Goal: Navigation & Orientation: Find specific page/section

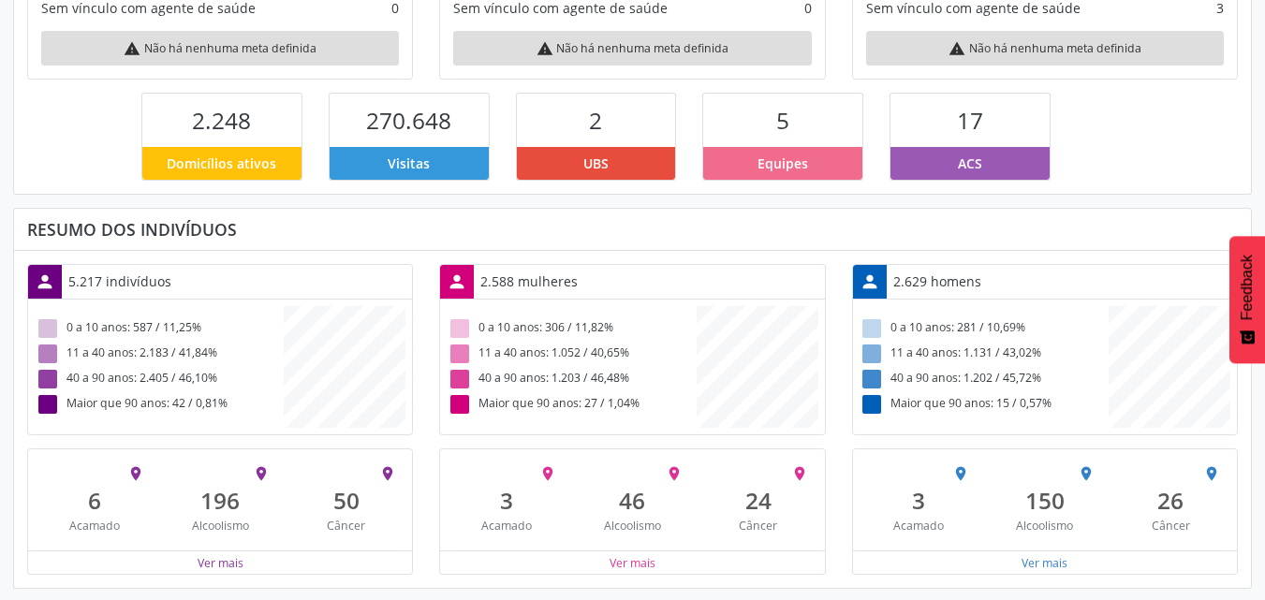
scroll to position [407, 0]
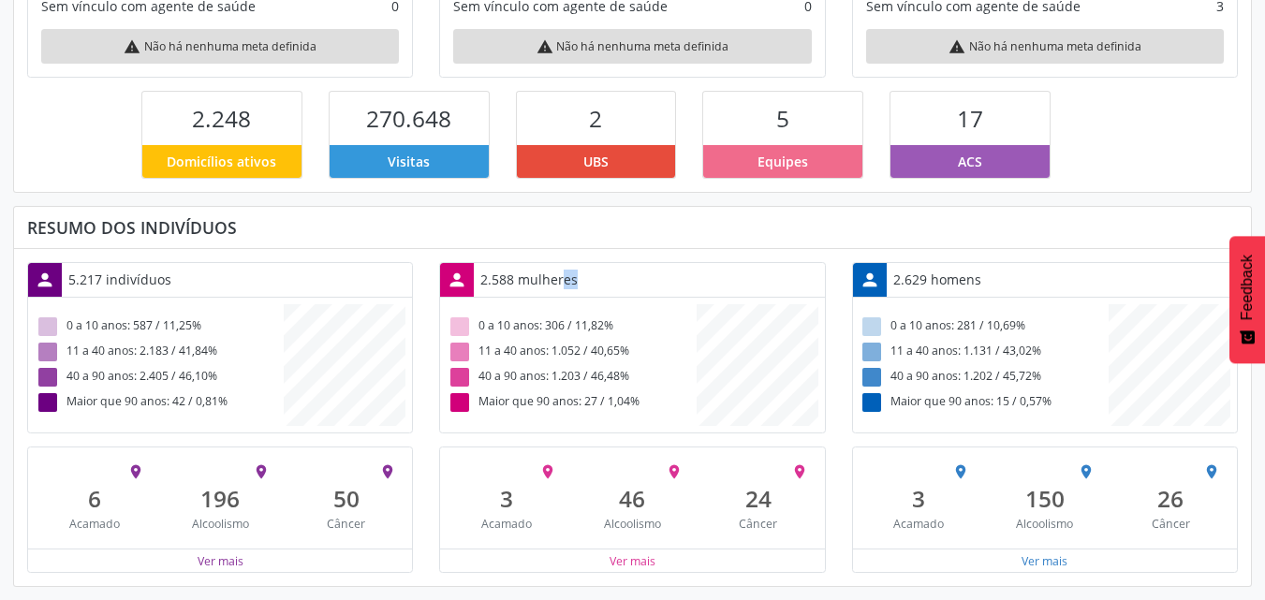
drag, startPoint x: 518, startPoint y: 284, endPoint x: 539, endPoint y: 284, distance: 21.5
click at [539, 284] on div "2.588 mulheres" at bounding box center [529, 279] width 110 height 33
click at [943, 276] on div "2.629 homens" at bounding box center [937, 279] width 101 height 33
click at [561, 278] on div "2.588 mulheres" at bounding box center [529, 279] width 110 height 33
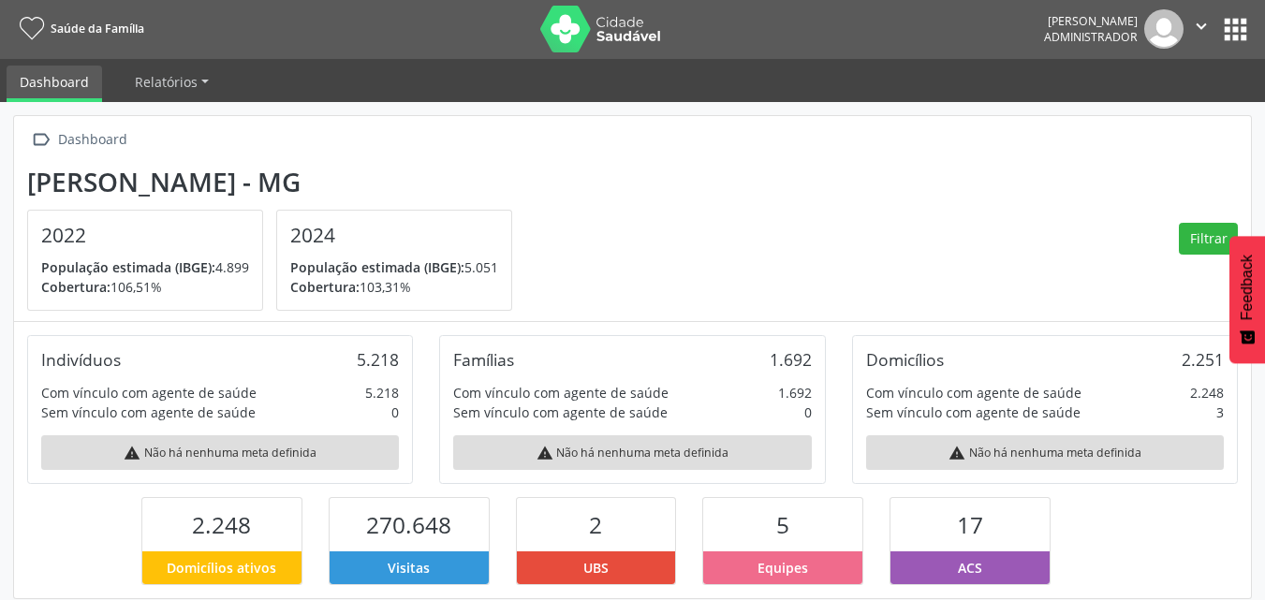
scroll to position [0, 0]
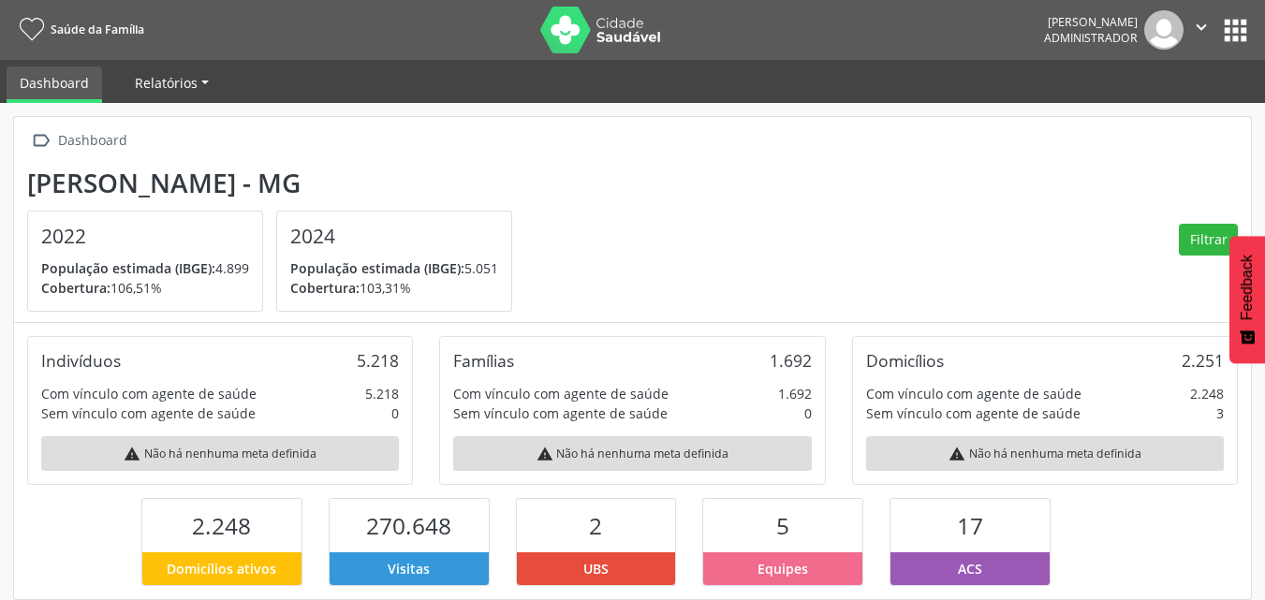
click at [205, 81] on link "Relatórios" at bounding box center [172, 82] width 100 height 33
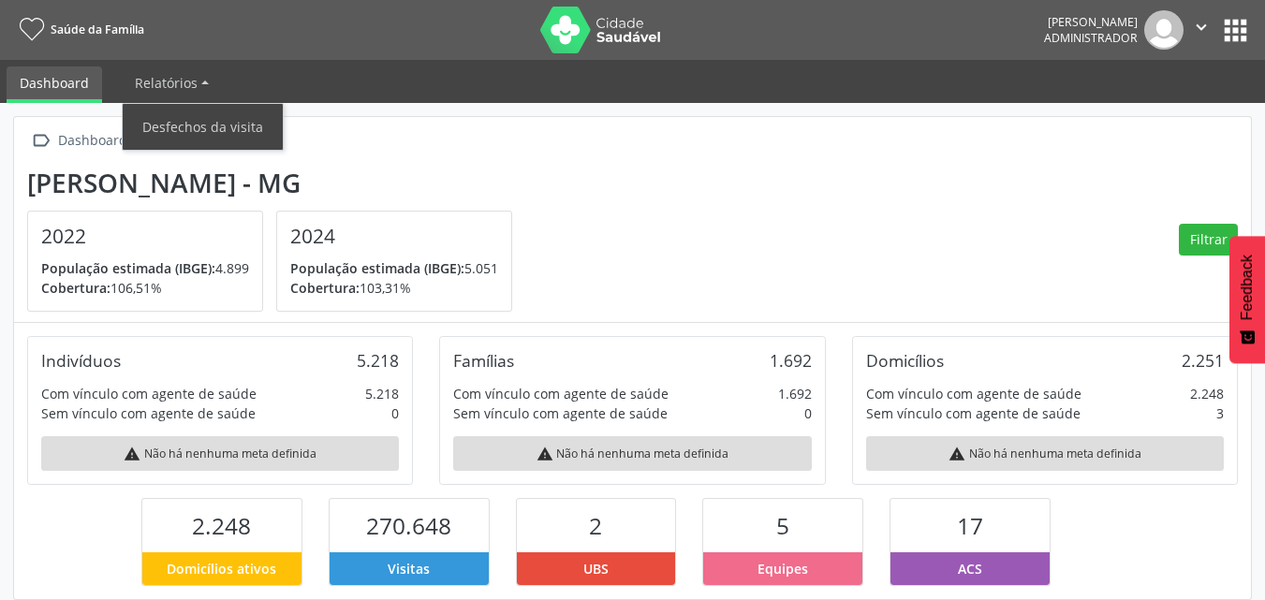
click at [493, 160] on div " Dashboard Dom Joaquim - MG 2022 População estimada (IBGE): 4.899 Cobertura: 1…" at bounding box center [632, 220] width 1237 height 206
click at [1241, 27] on button "apps" at bounding box center [1235, 30] width 33 height 33
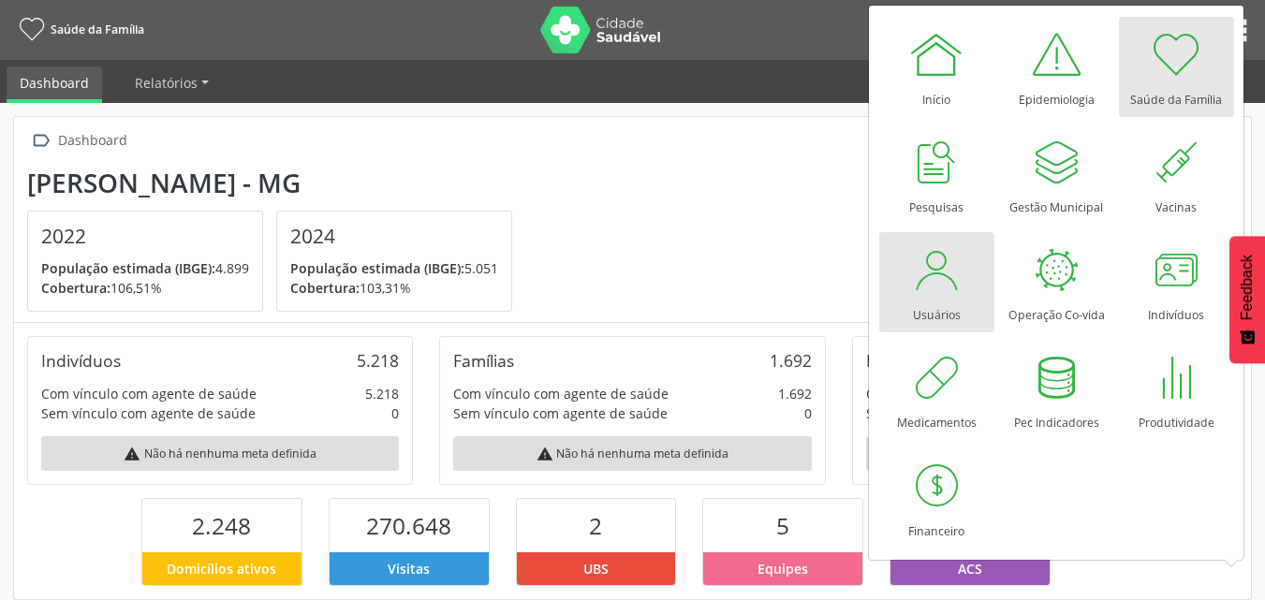
click at [945, 266] on div at bounding box center [936, 270] width 56 height 56
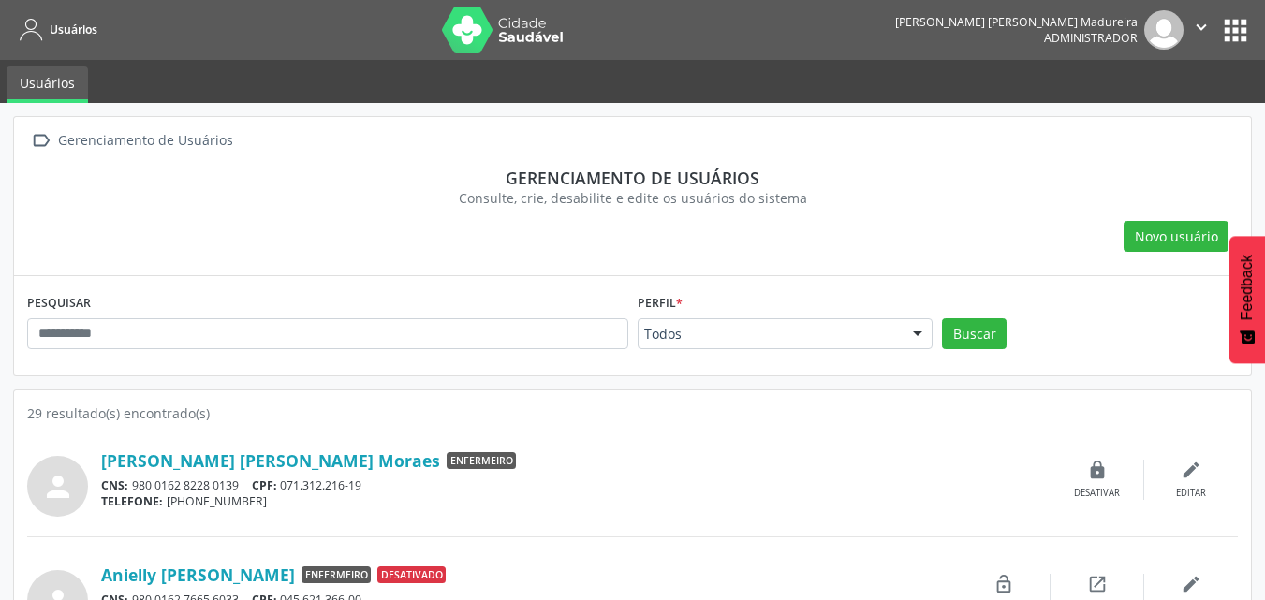
click at [1240, 28] on button "apps" at bounding box center [1235, 30] width 33 height 33
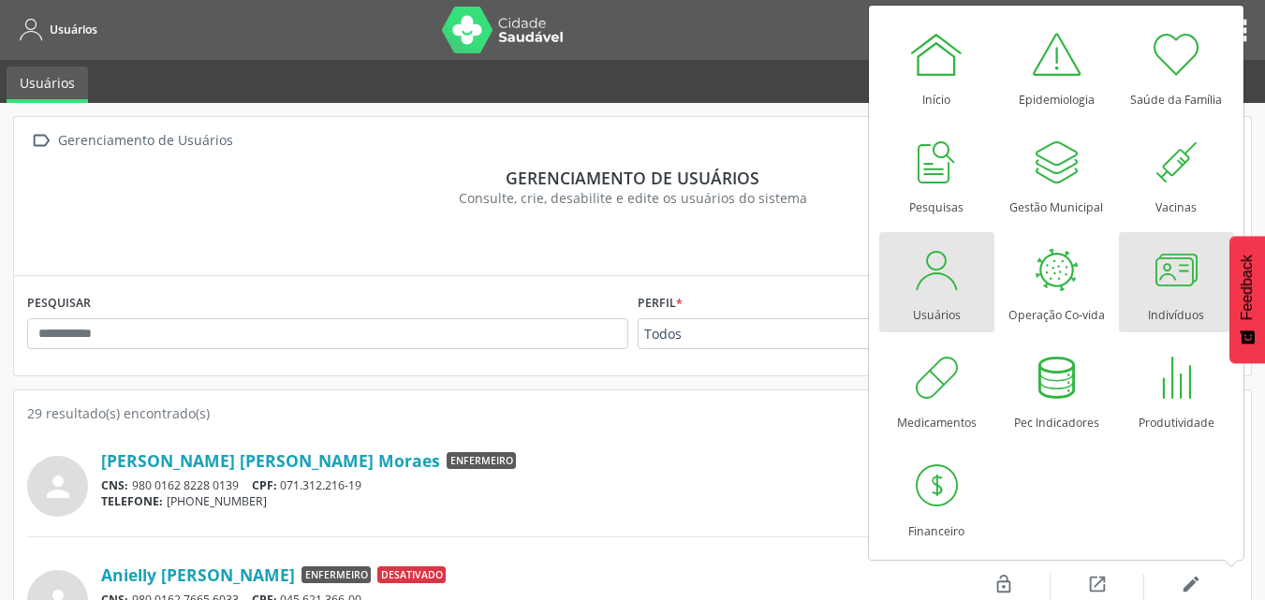
click at [1177, 269] on div at bounding box center [1176, 270] width 56 height 56
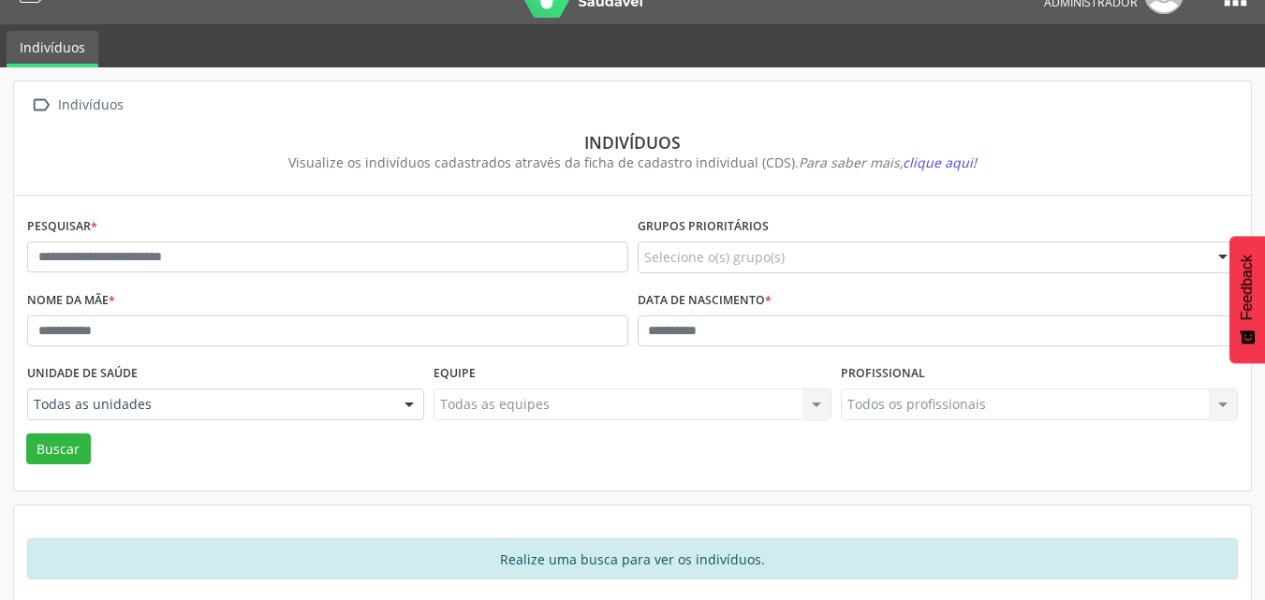
scroll to position [55, 0]
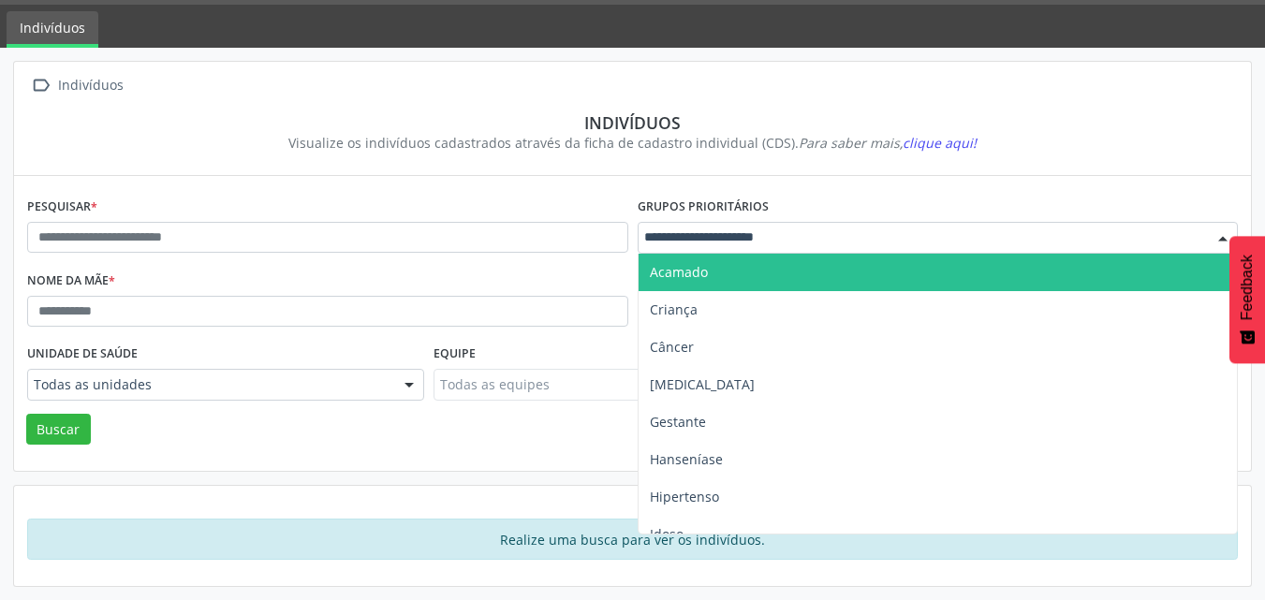
click at [1159, 236] on div at bounding box center [938, 238] width 601 height 32
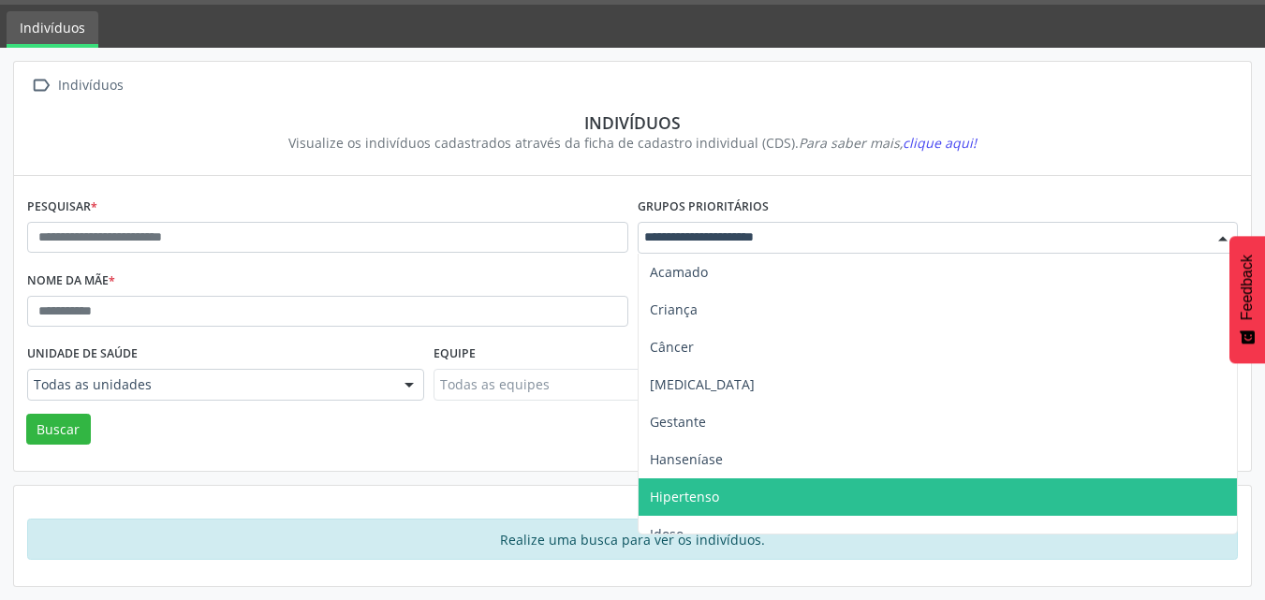
scroll to position [57, 0]
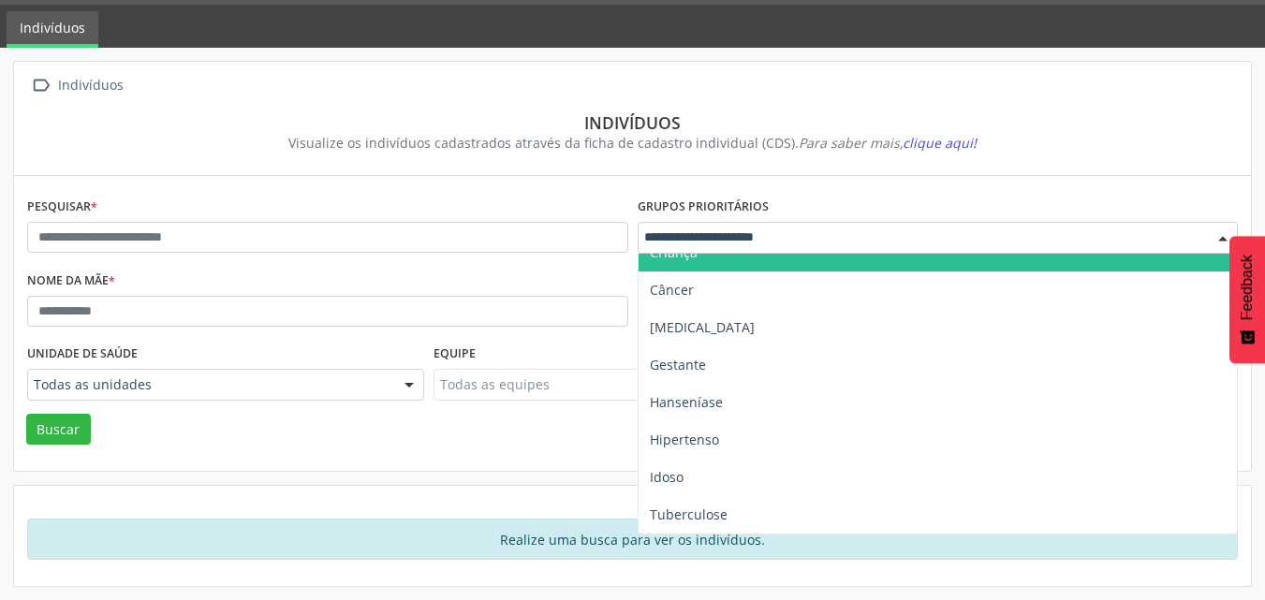
click at [692, 145] on div "Visualize os indivíduos cadastrados através da ficha de cadastro individual (CD…" at bounding box center [632, 143] width 1184 height 20
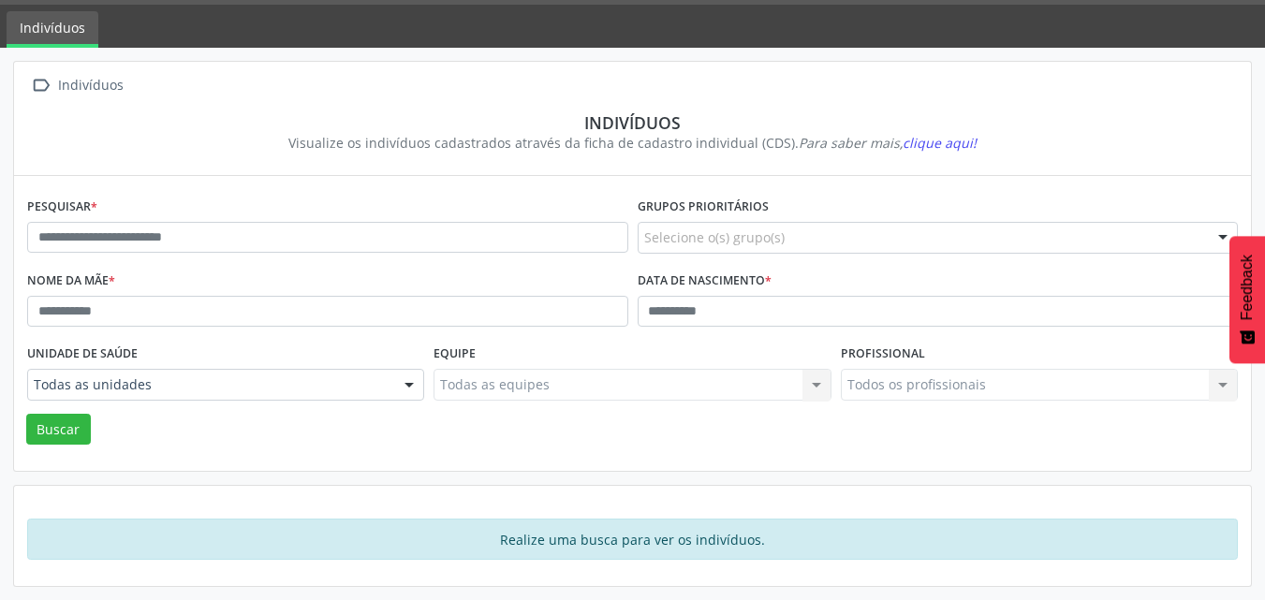
scroll to position [0, 0]
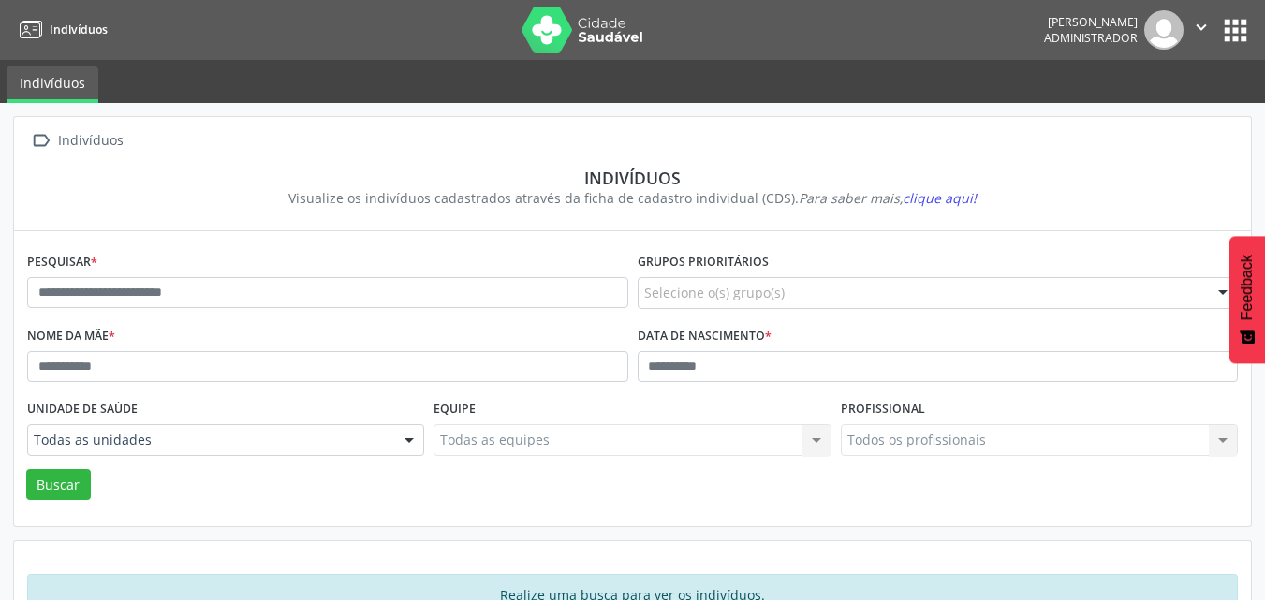
click at [1228, 30] on button "apps" at bounding box center [1235, 30] width 33 height 33
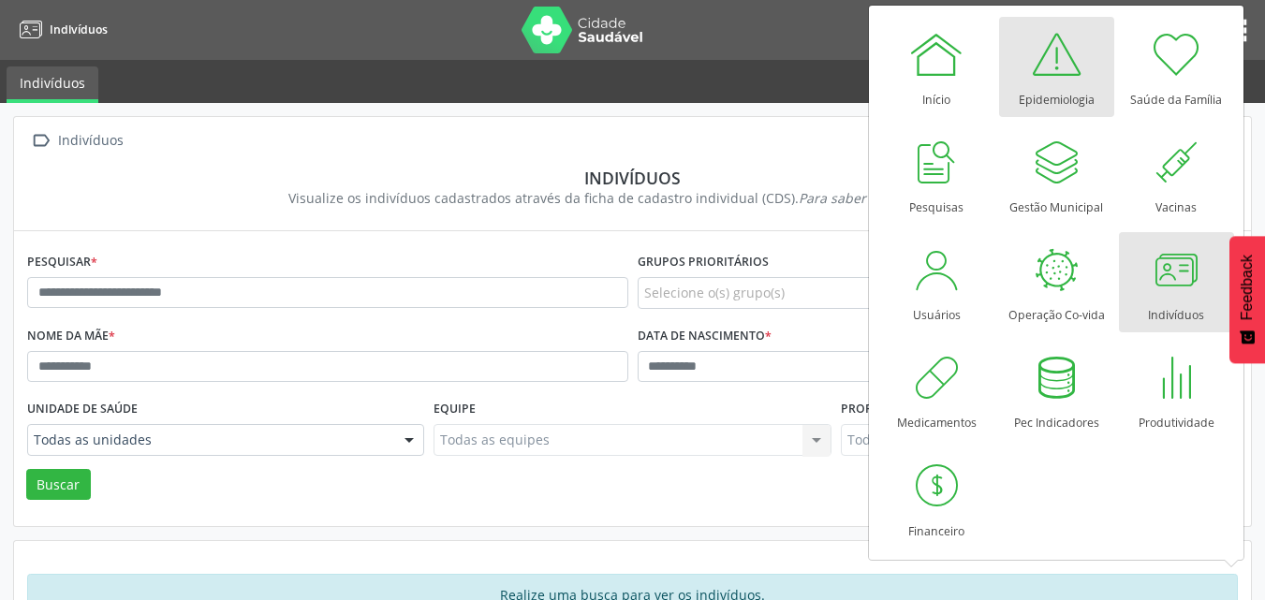
click at [1078, 87] on div "Epidemiologia" at bounding box center [1057, 94] width 76 height 25
